Goal: Transaction & Acquisition: Download file/media

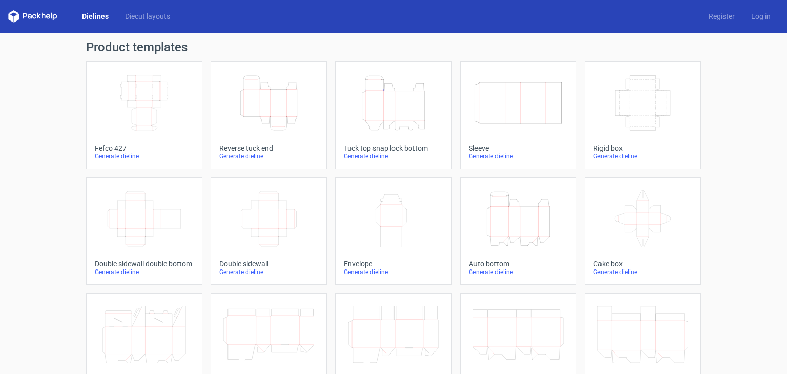
click at [401, 110] on icon "Height Depth Width" at bounding box center [393, 102] width 91 height 57
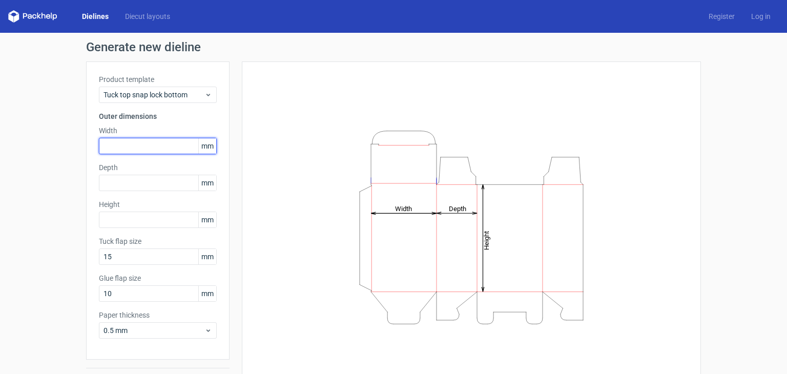
click at [132, 145] on input "text" at bounding box center [158, 146] width 118 height 16
type input "135"
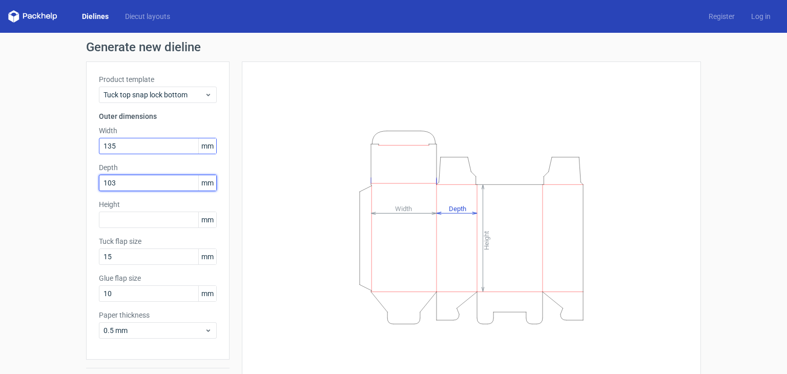
type input "103"
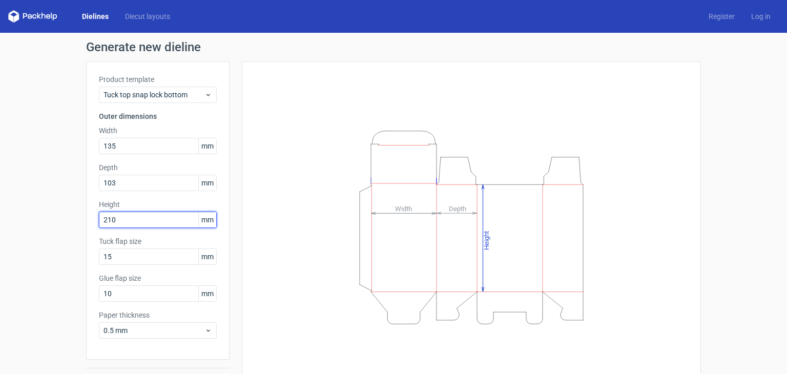
type input "210"
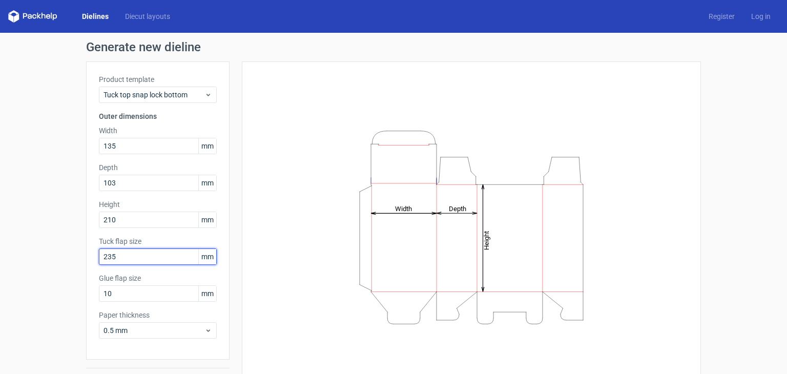
type input "235"
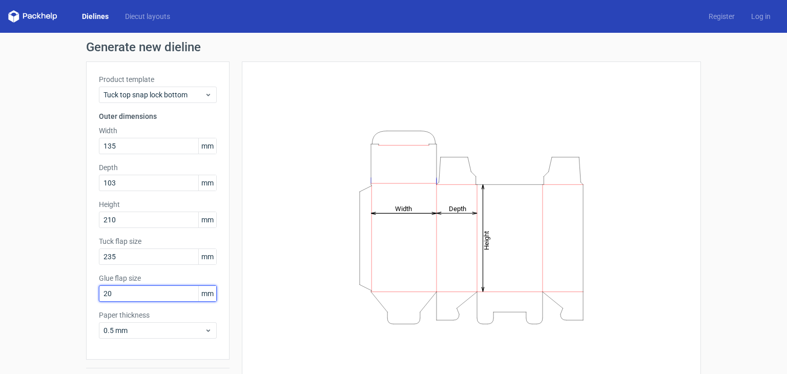
type input "20"
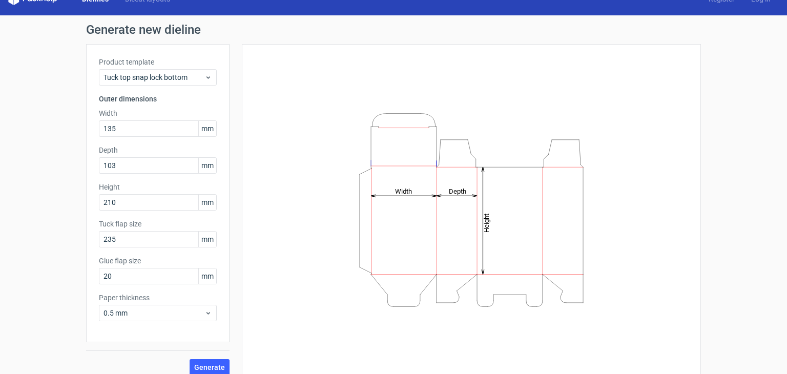
scroll to position [27, 0]
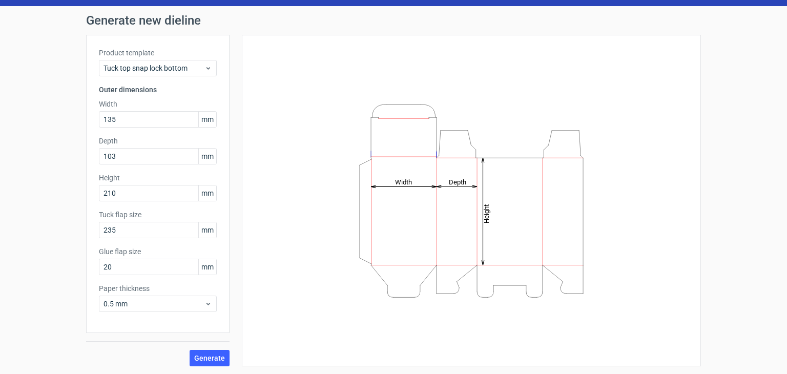
click at [214, 348] on div "Generate" at bounding box center [157, 349] width 143 height 33
click at [214, 354] on span "Generate" at bounding box center [209, 357] width 31 height 7
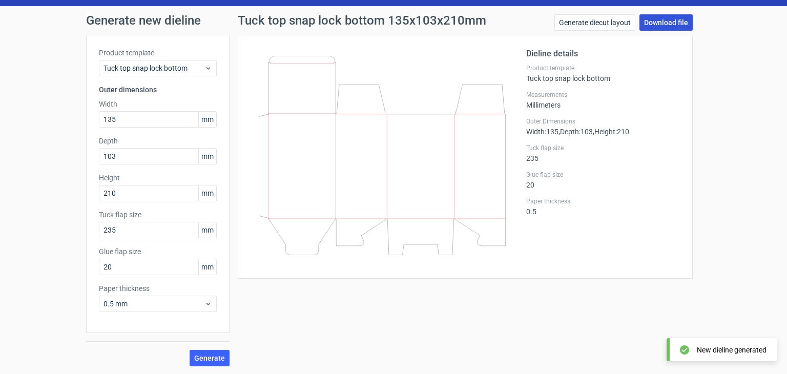
click at [670, 23] on link "Download file" at bounding box center [665, 22] width 53 height 16
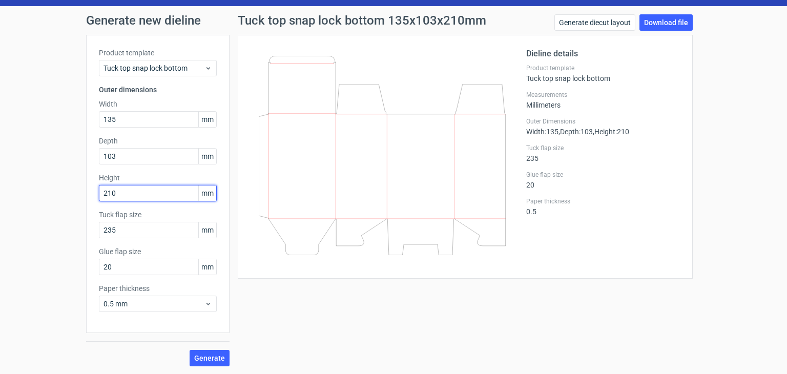
drag, startPoint x: 132, startPoint y: 194, endPoint x: 1, endPoint y: 169, distance: 133.6
click at [0, 170] on html "Dielines Diecut layouts Register Log in Generate new dieline Product template T…" at bounding box center [393, 187] width 787 height 374
type input "274"
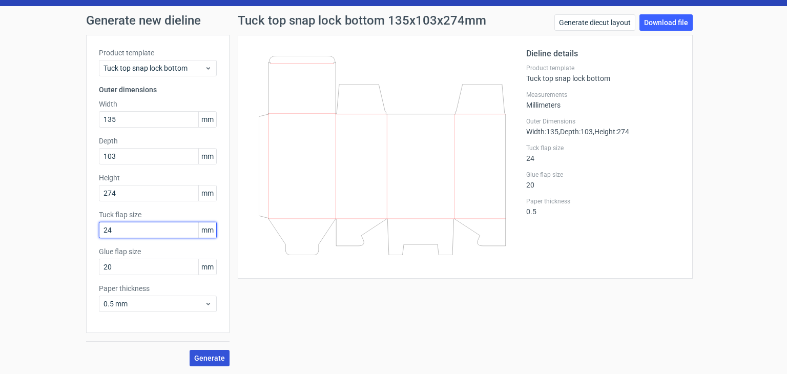
type input "24"
click at [216, 359] on span "Generate" at bounding box center [209, 357] width 31 height 7
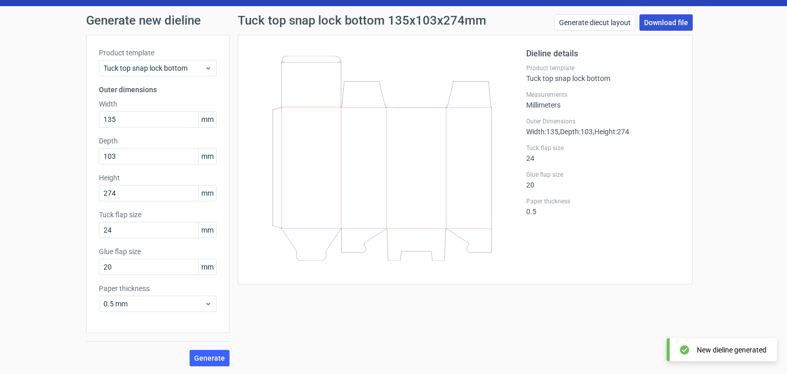
click at [658, 27] on link "Download file" at bounding box center [665, 22] width 53 height 16
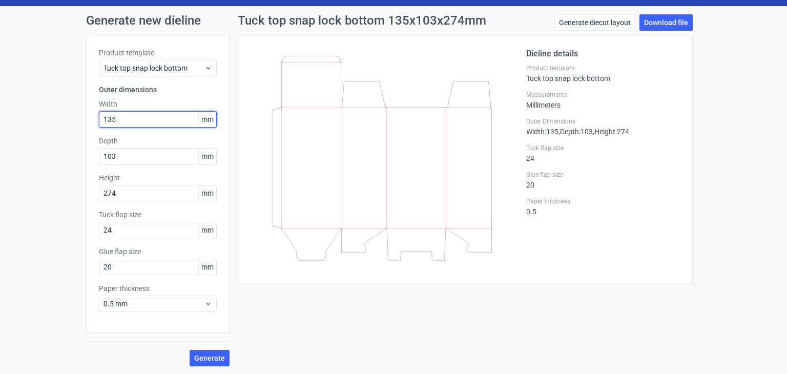
click at [145, 115] on input "135" at bounding box center [158, 119] width 118 height 16
click at [144, 115] on input "135" at bounding box center [158, 119] width 118 height 16
type input "93"
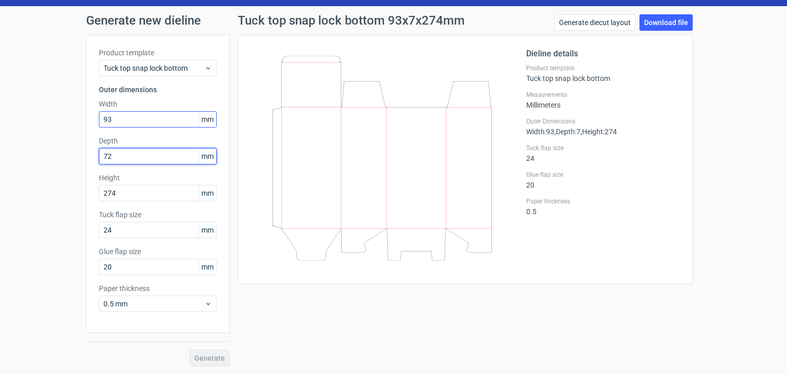
type input "72"
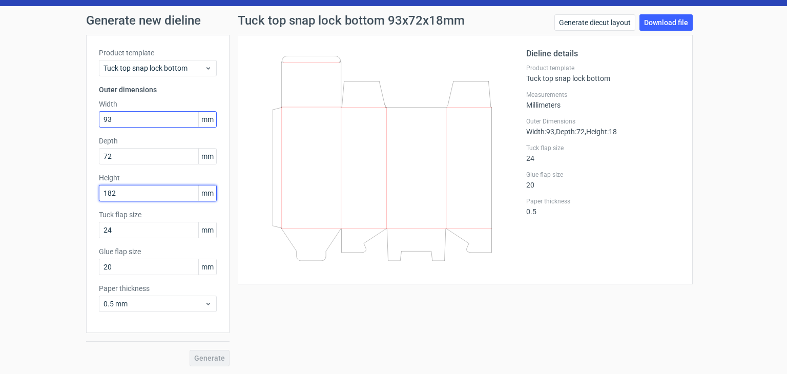
type input "182"
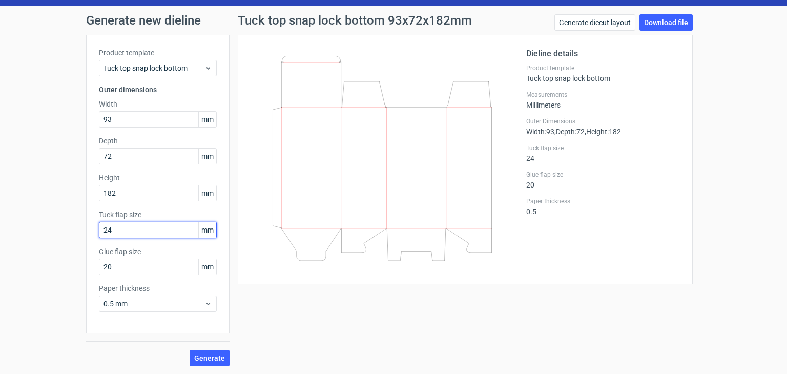
click at [125, 233] on input "24" at bounding box center [158, 230] width 118 height 16
type input "18"
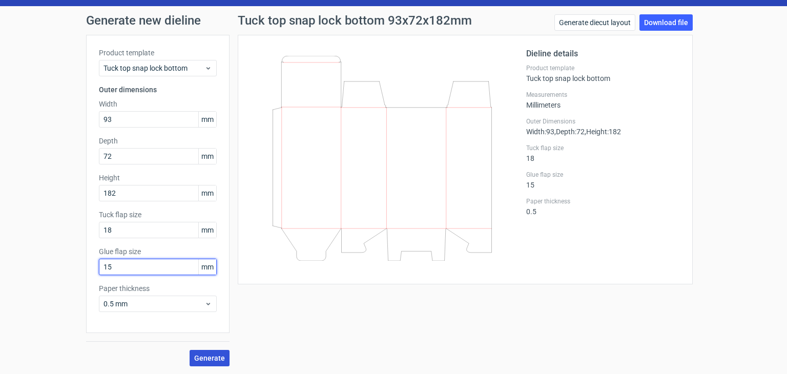
type input "15"
click at [213, 357] on span "Generate" at bounding box center [209, 357] width 31 height 7
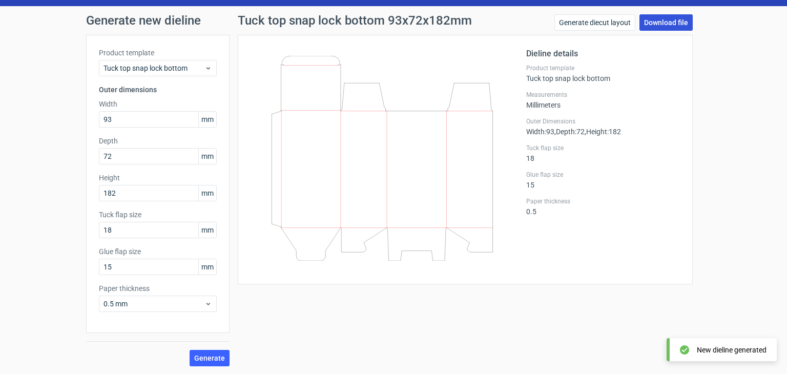
click at [666, 24] on link "Download file" at bounding box center [665, 22] width 53 height 16
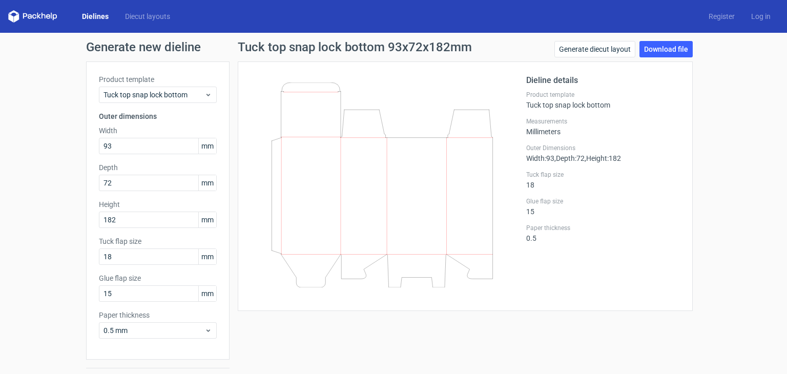
click at [94, 22] on div "Dielines Diecut layouts" at bounding box center [93, 16] width 170 height 12
click at [94, 14] on link "Dielines" at bounding box center [95, 16] width 43 height 10
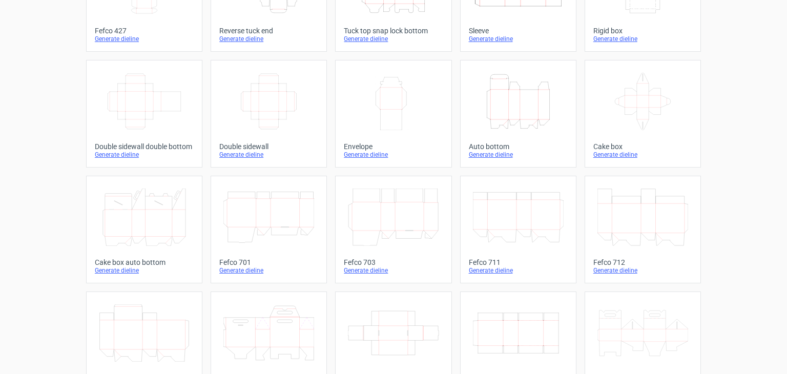
scroll to position [205, 0]
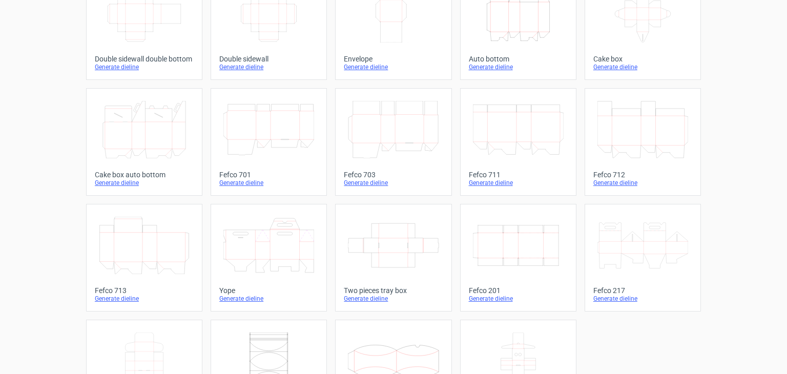
click at [500, 254] on icon "Width Depth Height" at bounding box center [518, 245] width 91 height 57
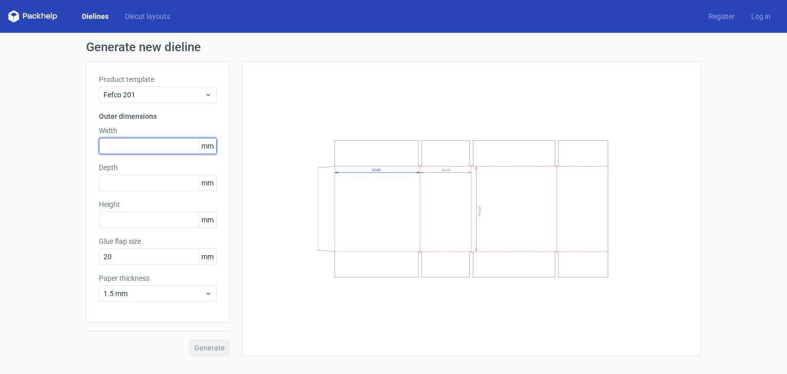
click at [141, 152] on input "text" at bounding box center [158, 146] width 118 height 16
type input "500"
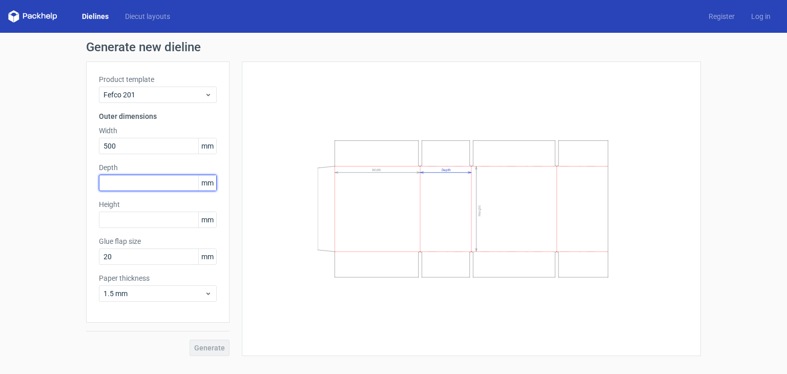
click at [132, 185] on input "text" at bounding box center [158, 183] width 118 height 16
type input "280"
drag, startPoint x: 121, startPoint y: 185, endPoint x: 59, endPoint y: 183, distance: 62.0
click at [61, 183] on div "Generate new dieline Product template Fefco 201 Outer dimensions Width 500 mm D…" at bounding box center [393, 198] width 787 height 331
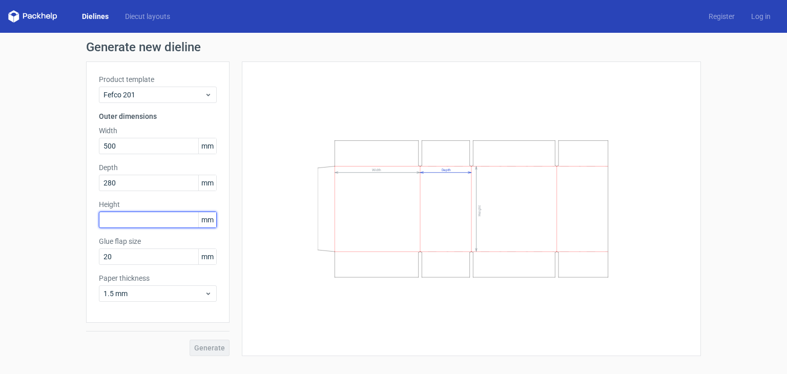
click at [178, 223] on input "text" at bounding box center [158, 220] width 118 height 16
type input "296"
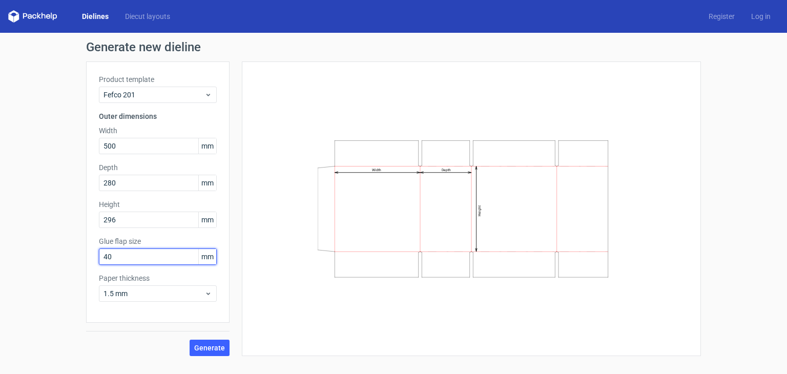
type input "40"
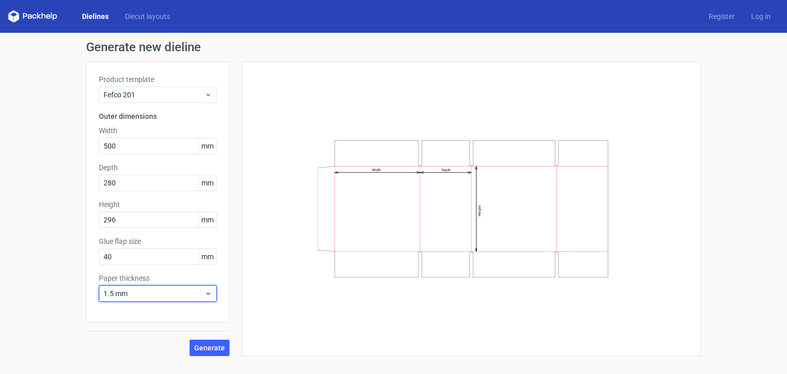
click at [152, 297] on span "1.5 mm" at bounding box center [153, 293] width 101 height 10
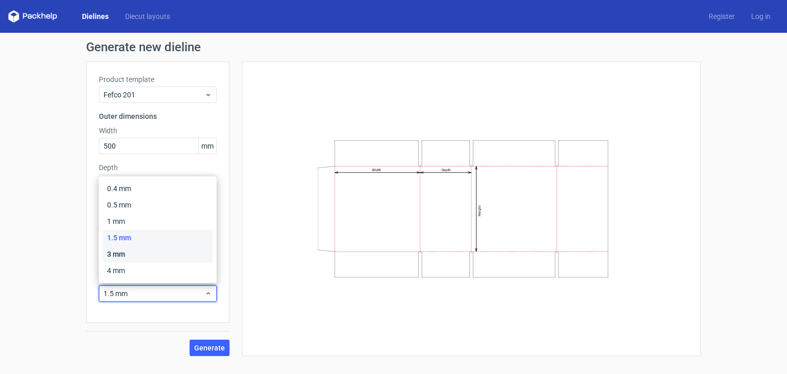
click at [141, 261] on div "3 mm" at bounding box center [158, 254] width 110 height 16
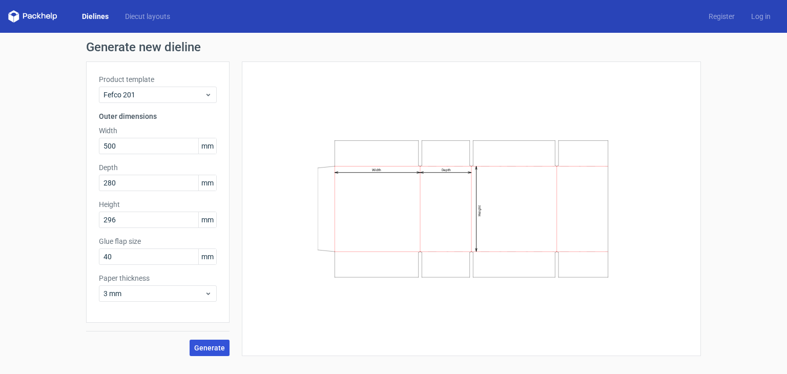
click at [206, 352] on button "Generate" at bounding box center [210, 348] width 40 height 16
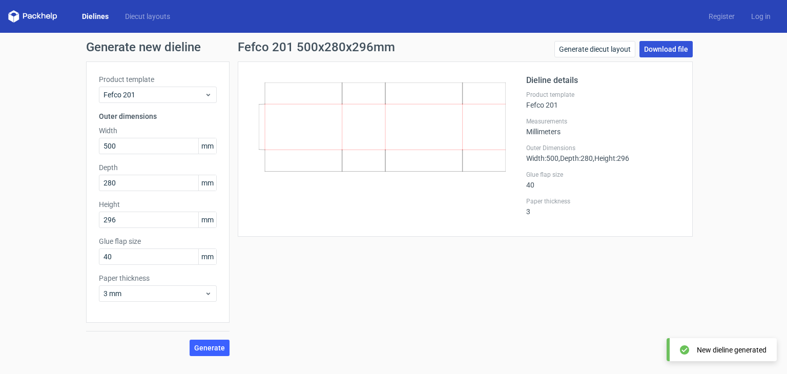
click at [668, 48] on link "Download file" at bounding box center [665, 49] width 53 height 16
